Goal: Find specific page/section: Find specific page/section

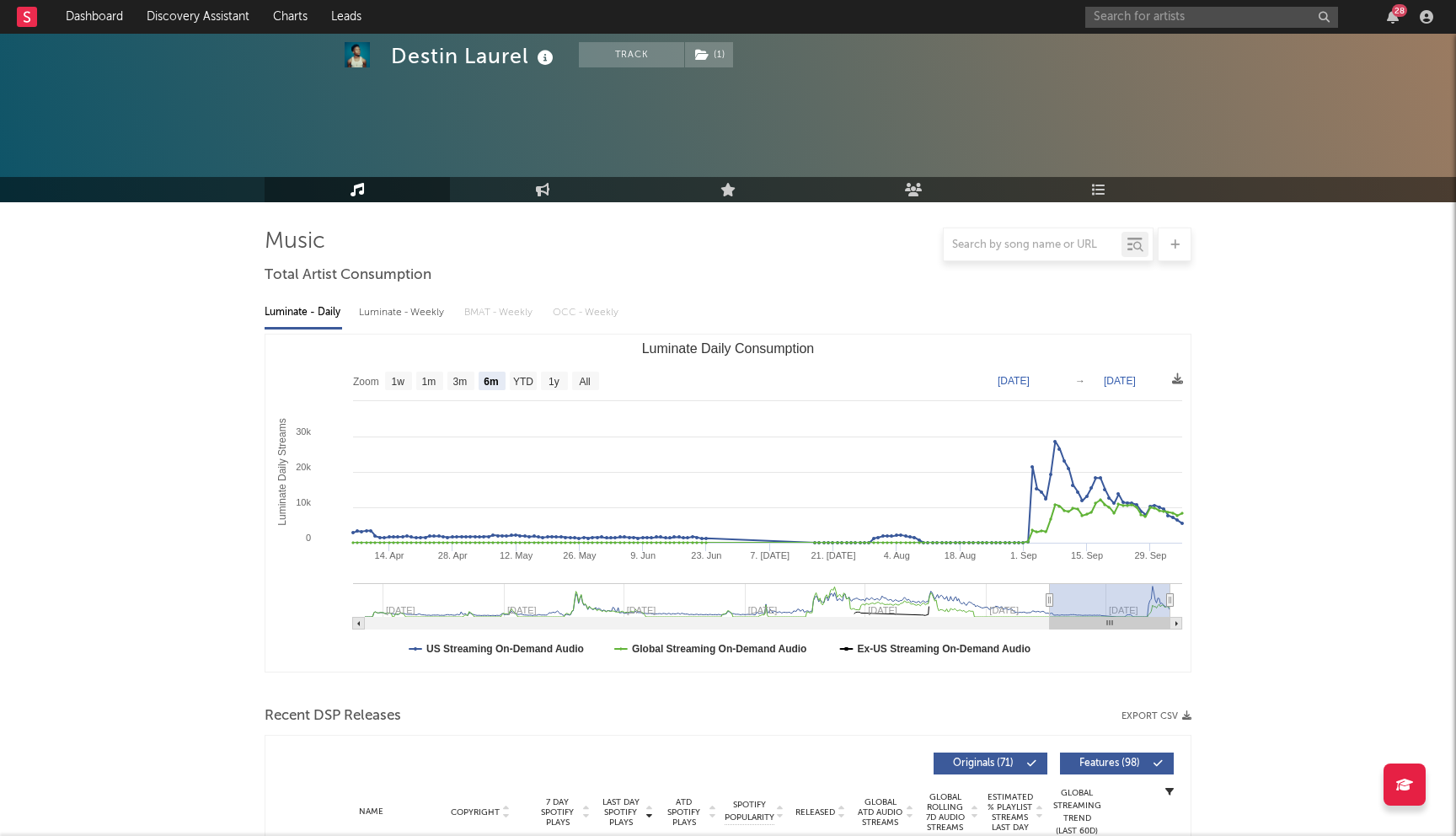
select select "6m"
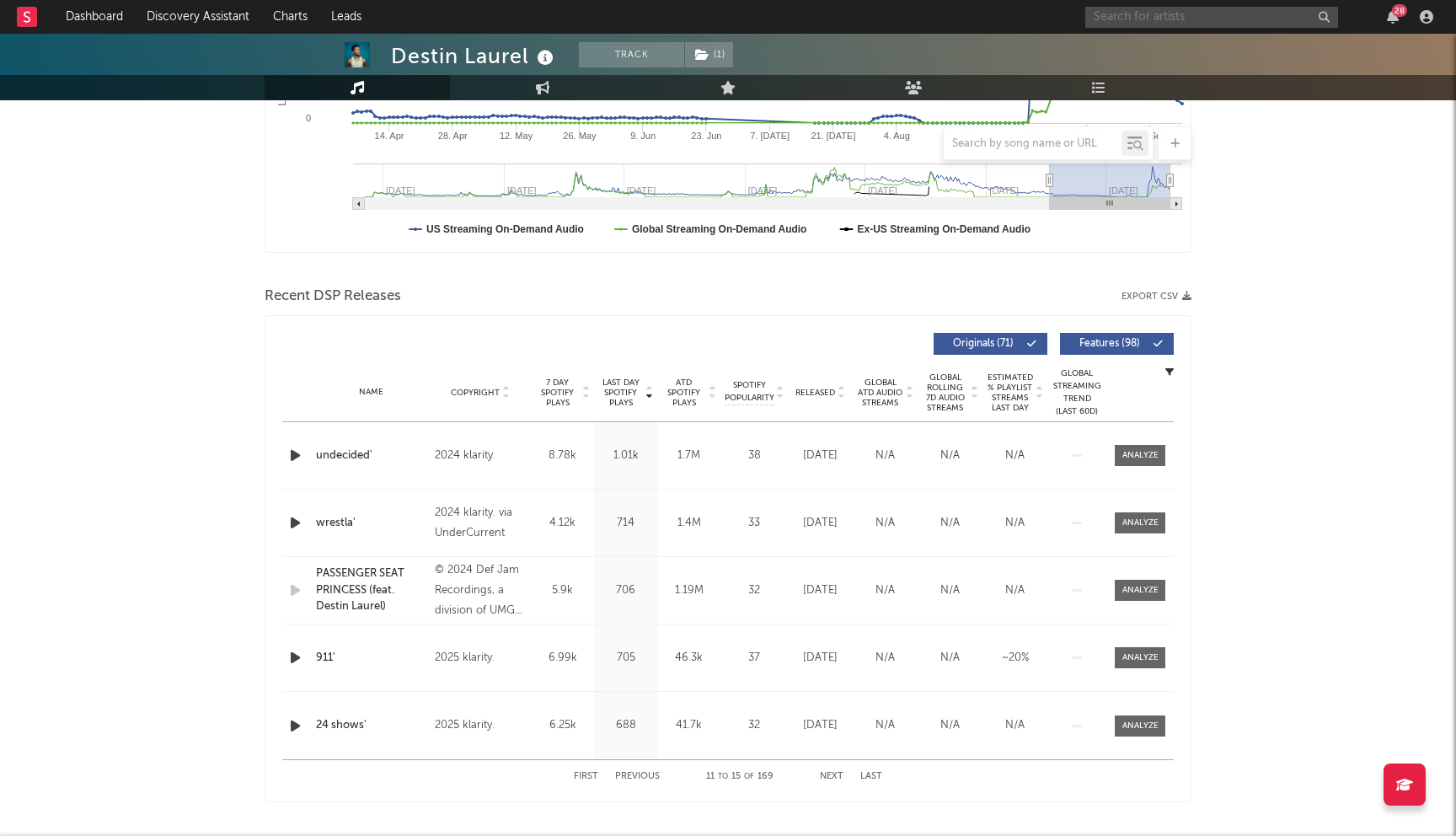
click at [1130, 18] on input "text" at bounding box center [1211, 17] width 253 height 21
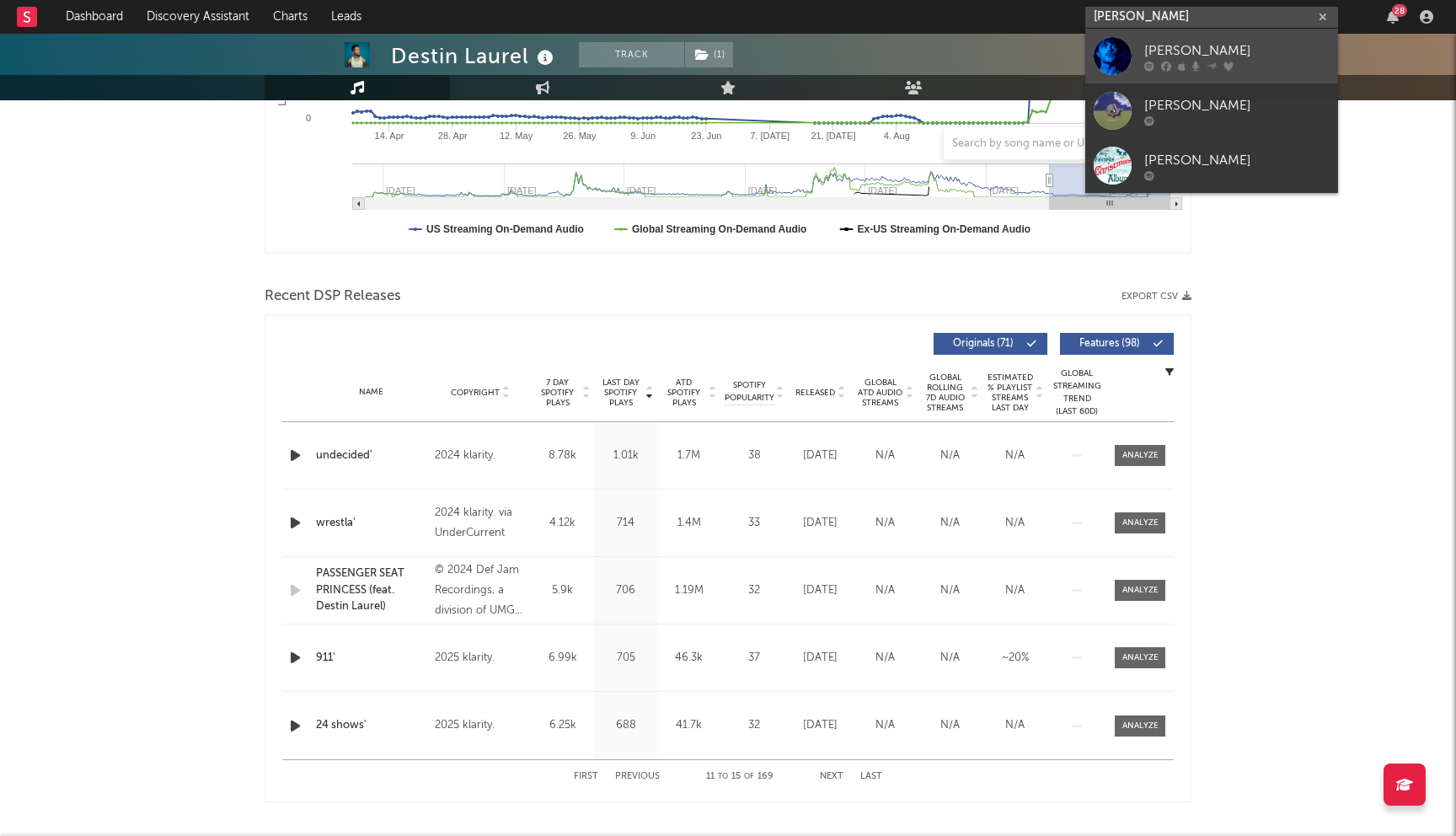
type input "[PERSON_NAME]"
click at [1183, 53] on div "[PERSON_NAME]" at bounding box center [1237, 50] width 186 height 21
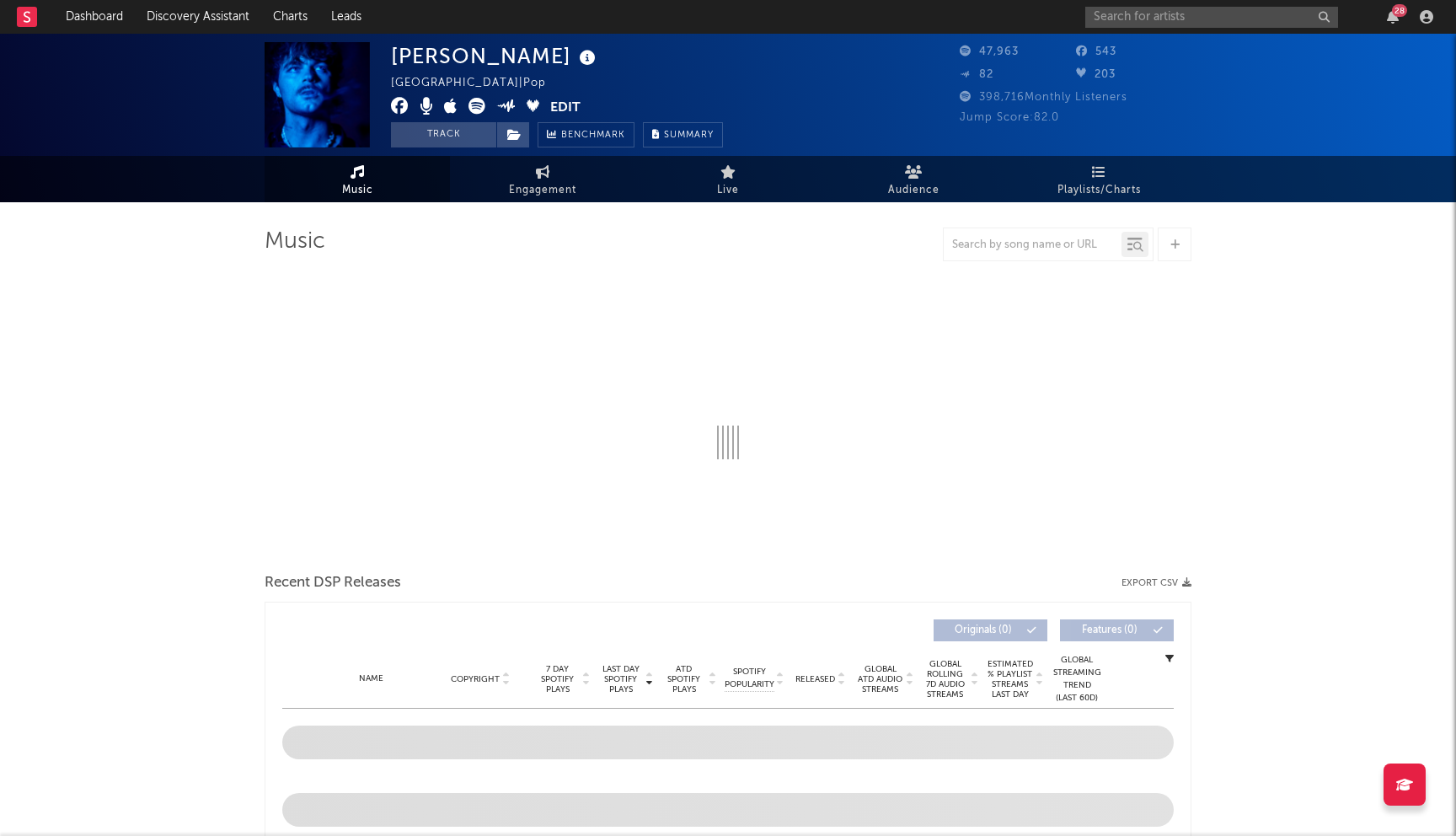
select select "6m"
